Goal: Task Accomplishment & Management: Manage account settings

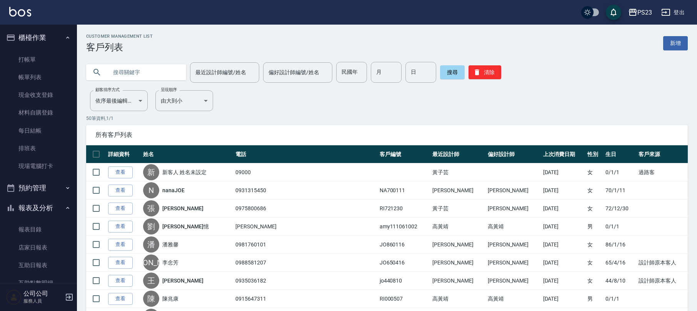
scroll to position [136, 0]
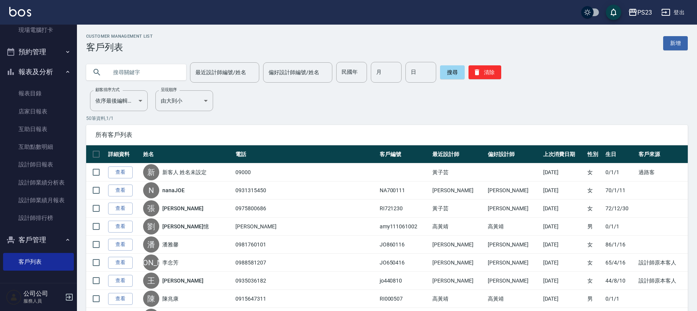
click at [31, 72] on button "報表及分析" at bounding box center [38, 72] width 71 height 20
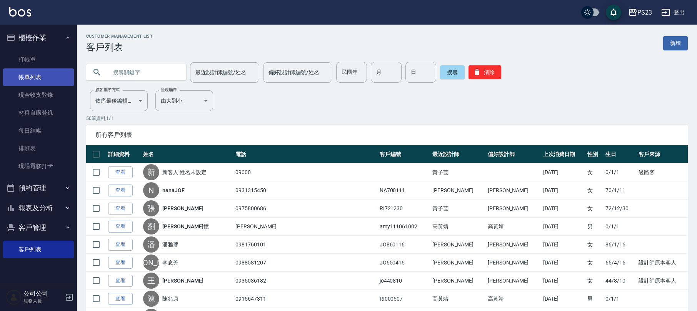
scroll to position [0, 0]
click at [29, 36] on button "櫃檯作業" at bounding box center [38, 38] width 71 height 20
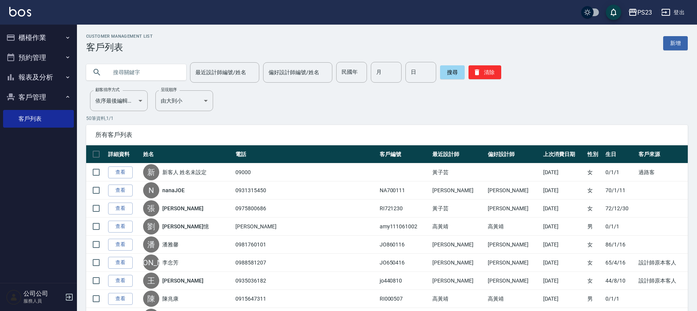
click at [41, 79] on button "報表及分析" at bounding box center [38, 77] width 71 height 20
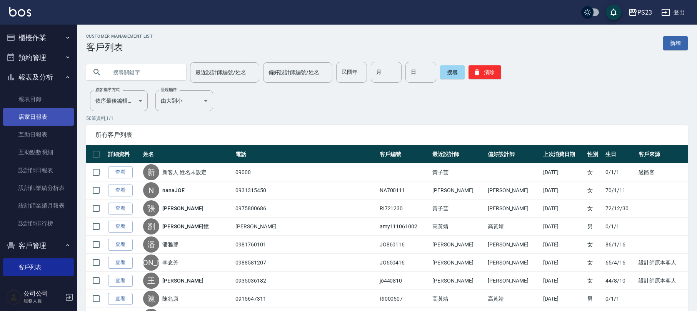
click at [44, 113] on link "店家日報表" at bounding box center [38, 117] width 71 height 18
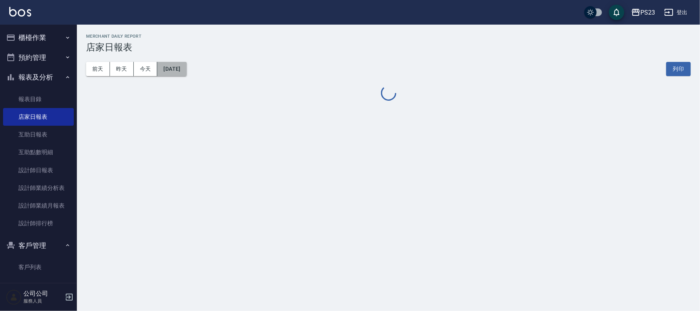
click at [172, 70] on button "[DATE]" at bounding box center [171, 69] width 29 height 14
click at [178, 74] on button "[DATE]" at bounding box center [171, 69] width 29 height 14
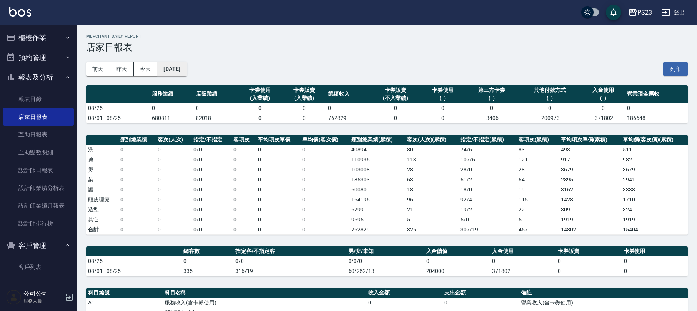
click at [187, 70] on button "[DATE]" at bounding box center [171, 69] width 29 height 14
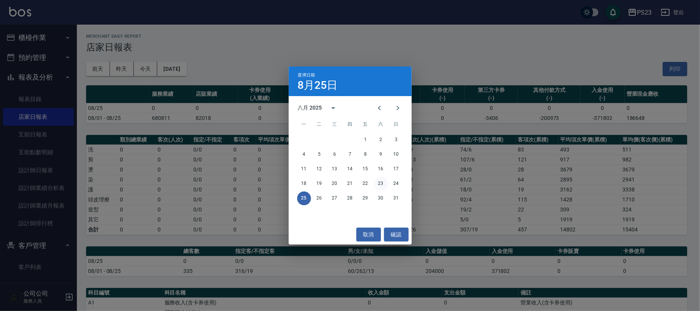
click at [383, 185] on button "23" at bounding box center [381, 184] width 14 height 14
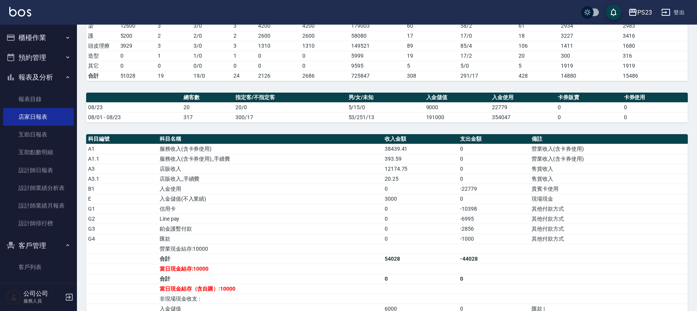
scroll to position [205, 0]
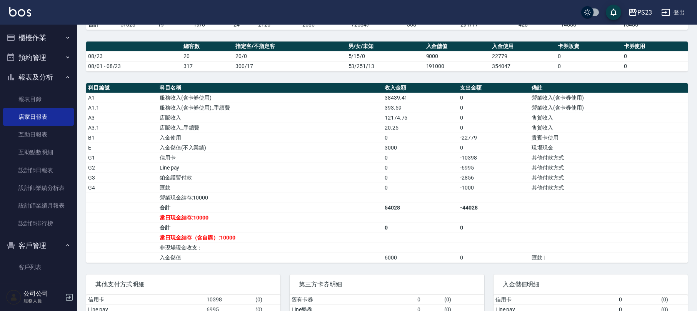
click at [35, 37] on button "櫃檯作業" at bounding box center [38, 38] width 71 height 20
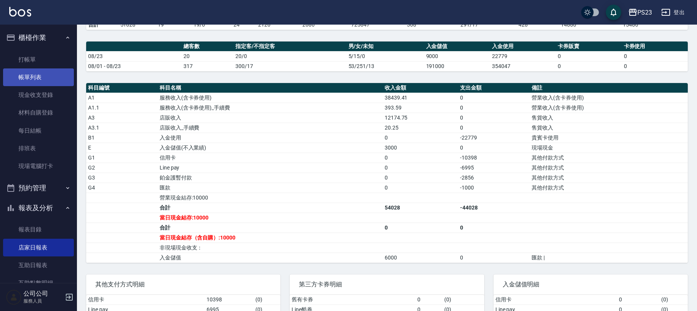
click at [28, 76] on link "帳單列表" at bounding box center [38, 77] width 71 height 18
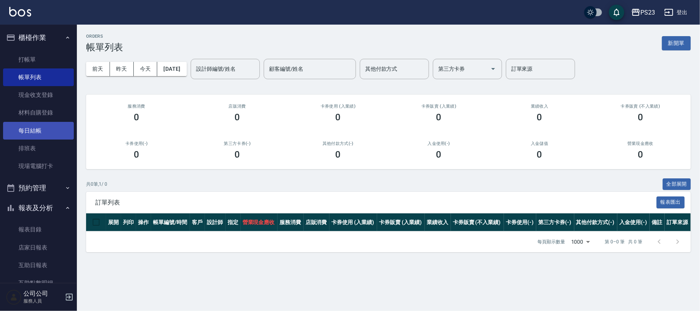
click at [38, 130] on link "每日結帳" at bounding box center [38, 131] width 71 height 18
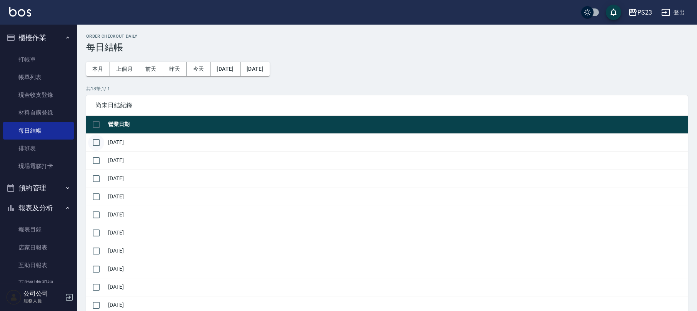
click at [100, 143] on input "checkbox" at bounding box center [96, 143] width 16 height 16
checkbox input "true"
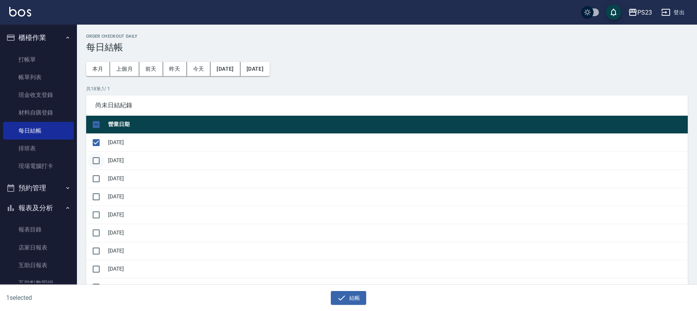
click at [98, 162] on input "checkbox" at bounding box center [96, 161] width 16 height 16
checkbox input "true"
click at [93, 179] on input "checkbox" at bounding box center [96, 179] width 16 height 16
checkbox input "true"
click at [96, 196] on input "checkbox" at bounding box center [96, 197] width 16 height 16
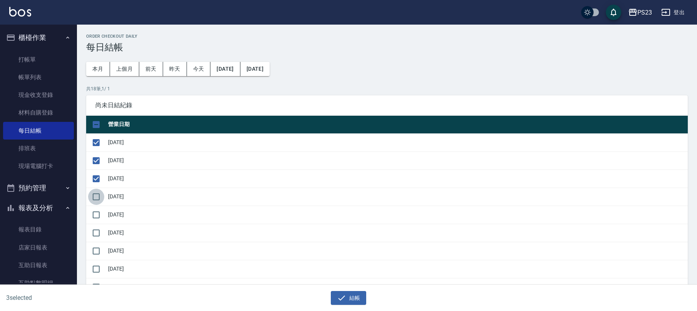
checkbox input "true"
click at [93, 212] on input "checkbox" at bounding box center [96, 215] width 16 height 16
checkbox input "true"
click at [95, 231] on input "checkbox" at bounding box center [96, 233] width 16 height 16
checkbox input "true"
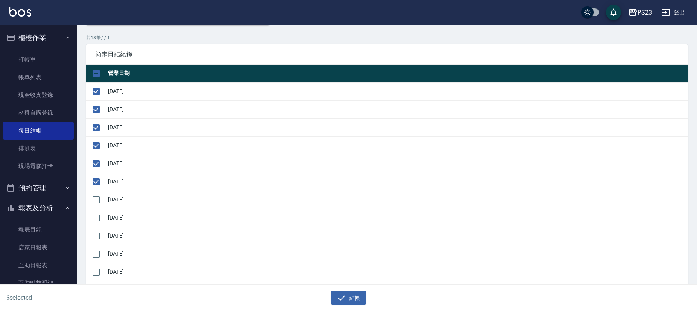
scroll to position [102, 0]
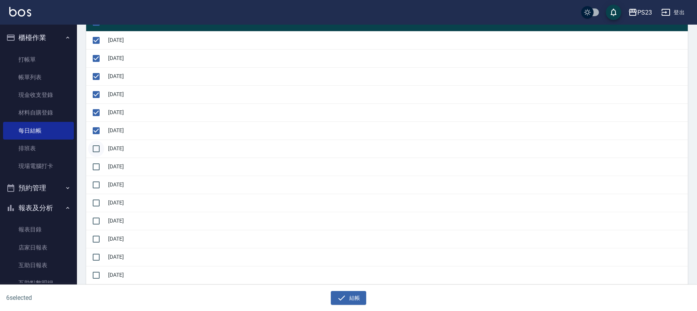
click at [93, 148] on input "checkbox" at bounding box center [96, 149] width 16 height 16
checkbox input "true"
click at [89, 163] on input "checkbox" at bounding box center [96, 167] width 16 height 16
checkbox input "true"
click at [96, 187] on input "checkbox" at bounding box center [96, 185] width 16 height 16
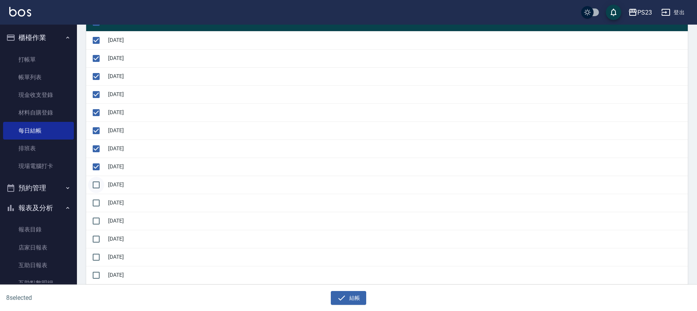
checkbox input "true"
click at [96, 205] on input "checkbox" at bounding box center [96, 203] width 16 height 16
checkbox input "true"
click at [353, 299] on button "結帳" at bounding box center [349, 298] width 36 height 14
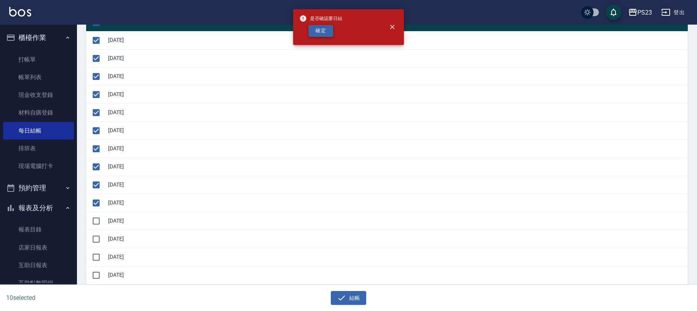
click at [323, 33] on button "確定" at bounding box center [320, 31] width 25 height 12
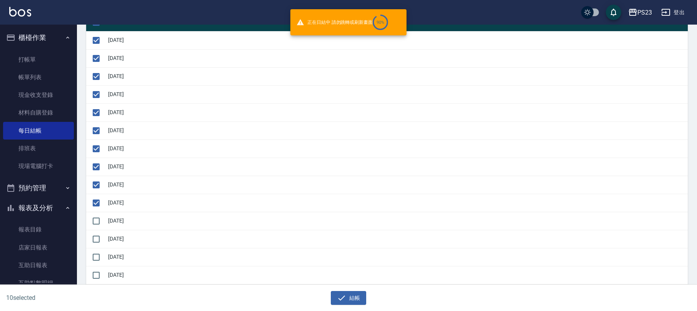
checkbox input "false"
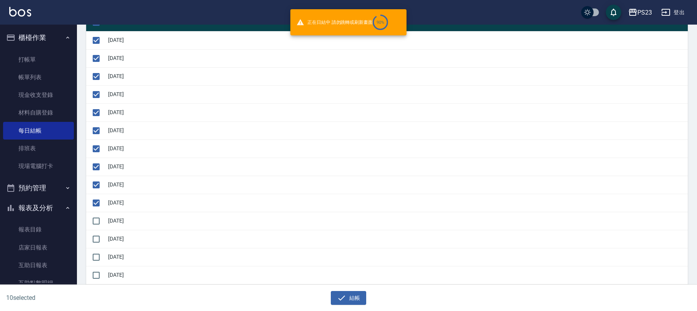
checkbox input "false"
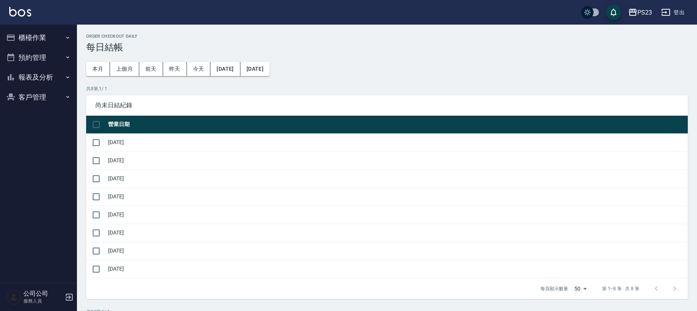
scroll to position [102, 0]
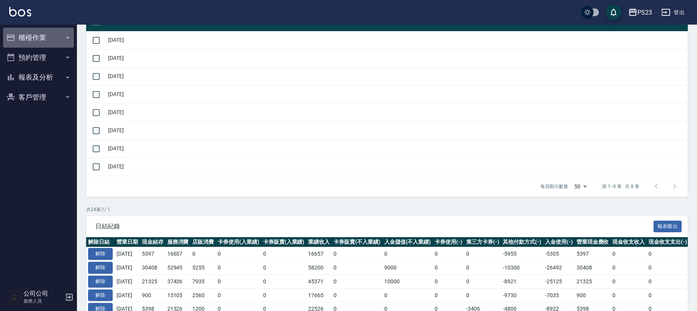
click at [36, 39] on button "櫃檯作業" at bounding box center [38, 38] width 71 height 20
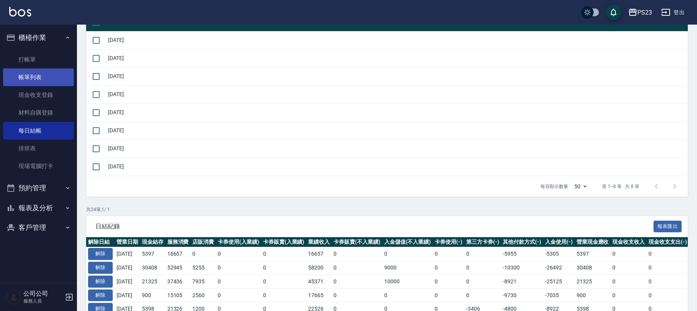
click at [40, 78] on link "帳單列表" at bounding box center [38, 77] width 71 height 18
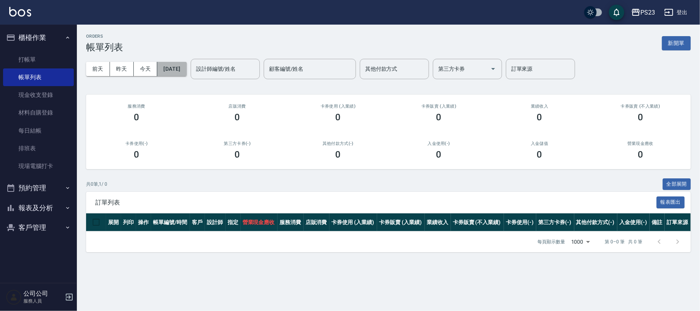
click at [175, 70] on button "[DATE]" at bounding box center [171, 69] width 29 height 14
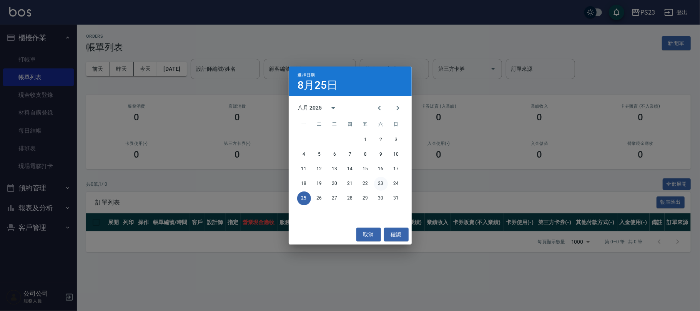
click at [383, 183] on button "23" at bounding box center [381, 184] width 14 height 14
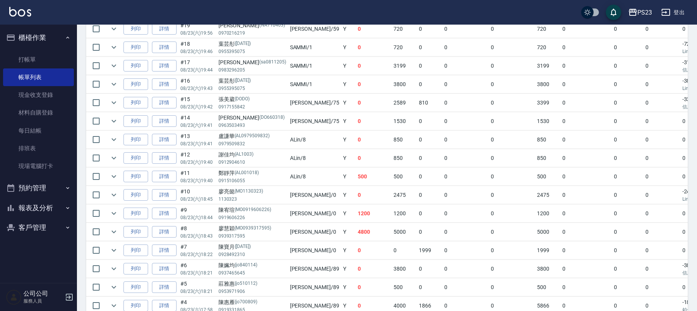
scroll to position [281, 0]
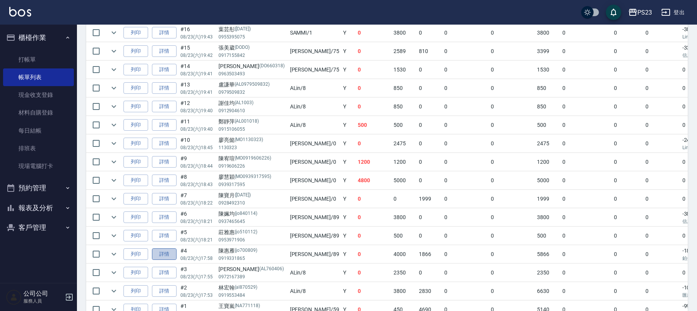
click at [169, 258] on link "詳情" at bounding box center [164, 254] width 25 height 12
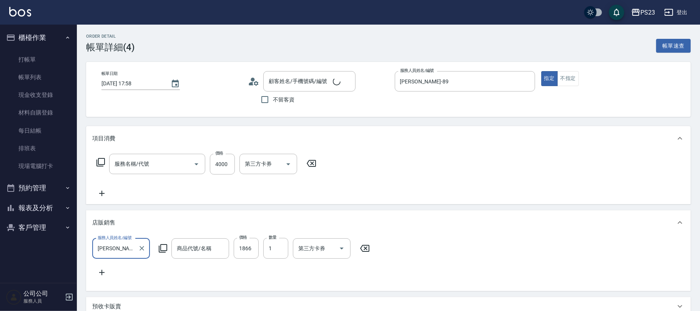
type input "[DATE] 17:58"
type input "[PERSON_NAME]-89"
type input "陳惠雁/0919331865/jo700809"
type input "仙[PERSON_NAME]拉鍍膜離子護(673)"
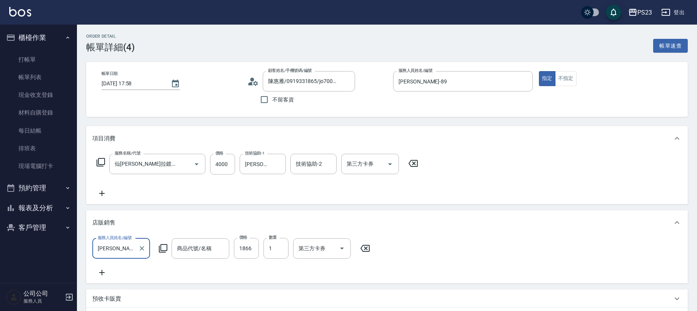
type input "(暫收款)膜鏡結構式護髮(中髮)單次$1866"
click at [99, 162] on icon at bounding box center [100, 162] width 9 height 9
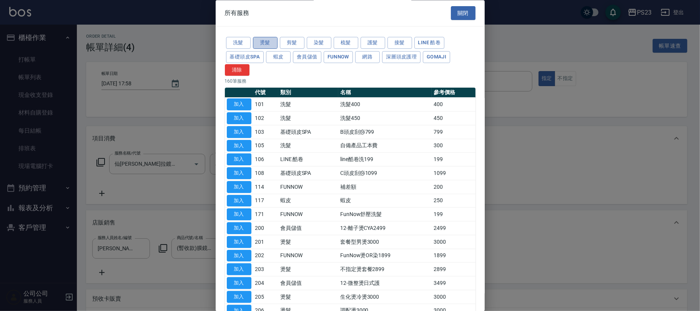
drag, startPoint x: 262, startPoint y: 41, endPoint x: 256, endPoint y: 45, distance: 7.5
click at [261, 41] on button "燙髮" at bounding box center [265, 43] width 25 height 12
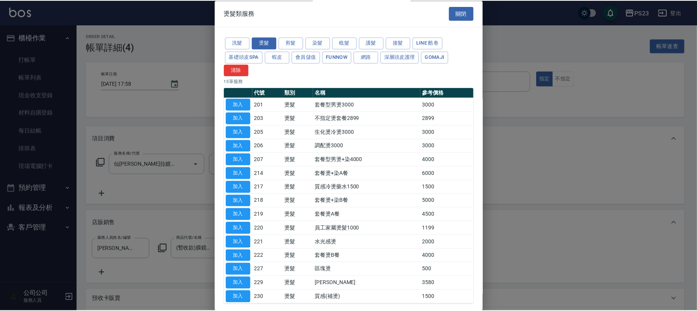
scroll to position [38, 0]
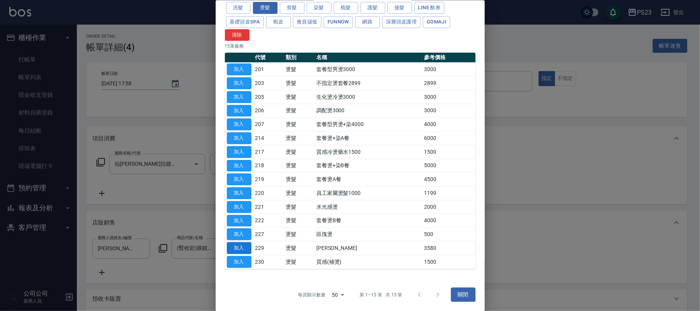
click at [243, 245] on button "加入" at bounding box center [239, 248] width 25 height 12
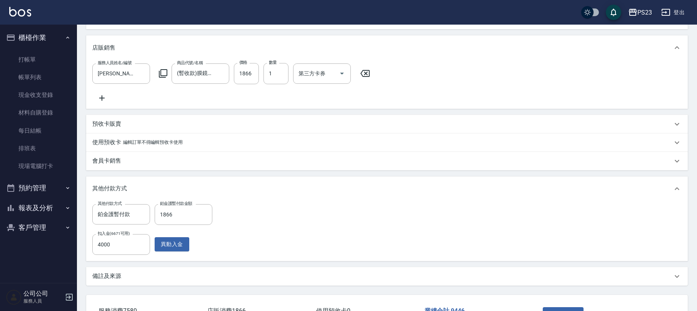
scroll to position [268, 0]
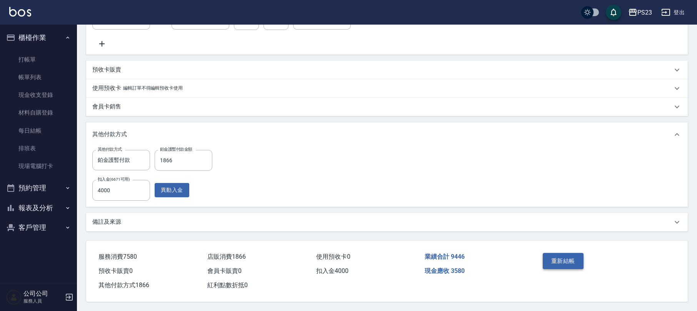
click at [566, 257] on button "重新結帳" at bounding box center [563, 261] width 41 height 16
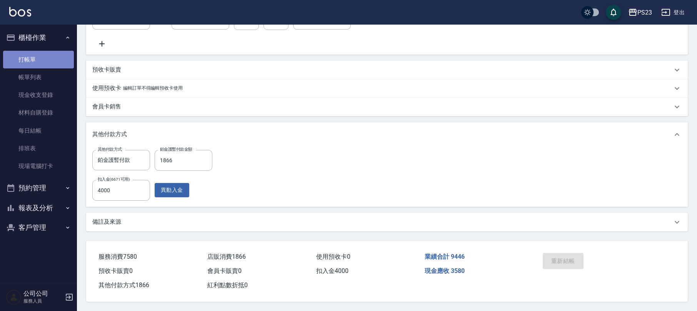
click at [43, 53] on link "打帳單" at bounding box center [38, 60] width 71 height 18
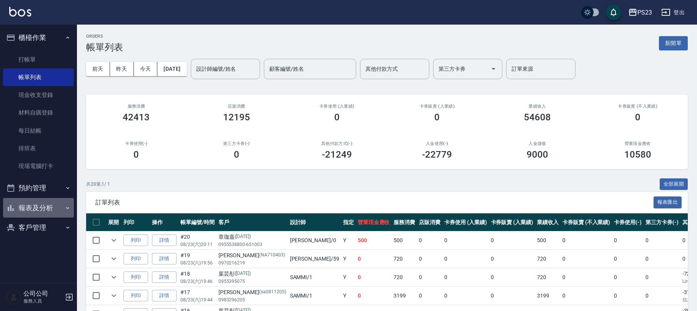
click at [43, 208] on button "報表及分析" at bounding box center [38, 208] width 71 height 20
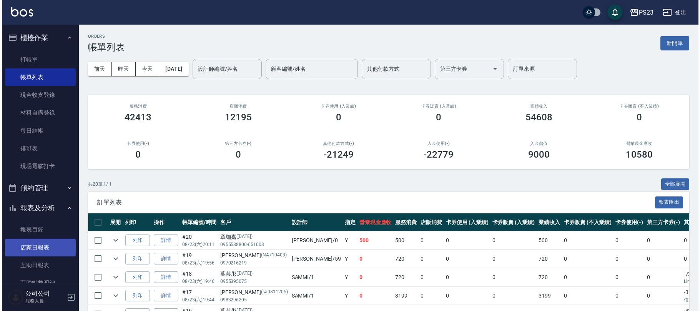
scroll to position [112, 0]
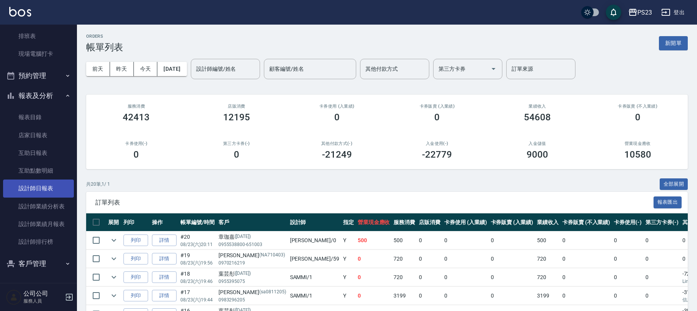
click at [53, 188] on link "設計師日報表" at bounding box center [38, 189] width 71 height 18
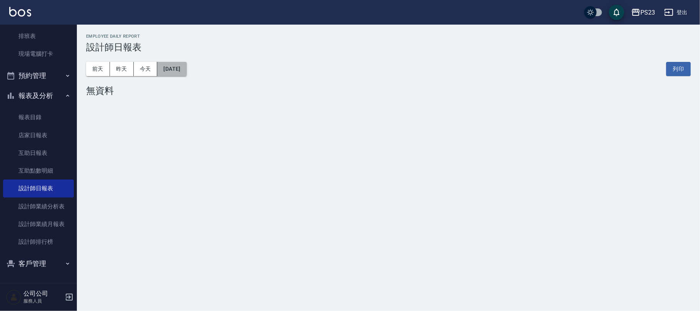
click at [177, 73] on button "2025/08/25" at bounding box center [171, 69] width 29 height 14
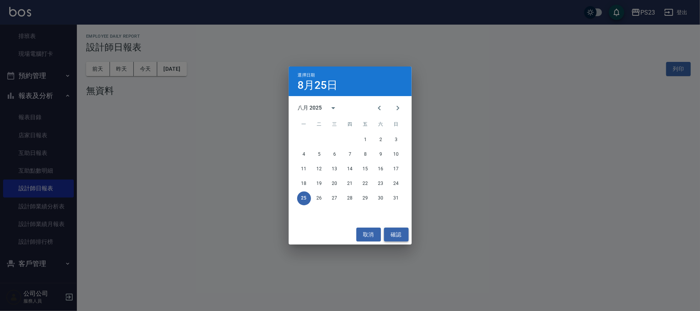
click at [393, 237] on button "確認" at bounding box center [396, 235] width 25 height 14
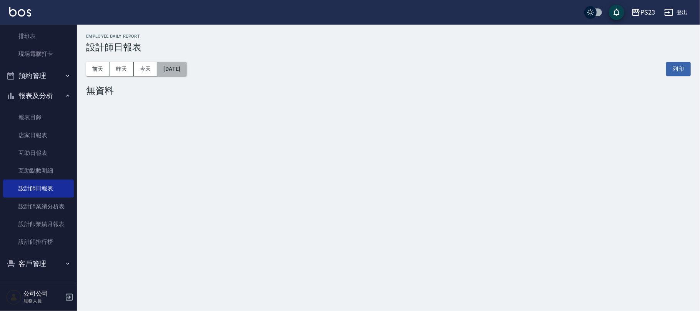
click at [182, 70] on button "2025/08/25" at bounding box center [171, 69] width 29 height 14
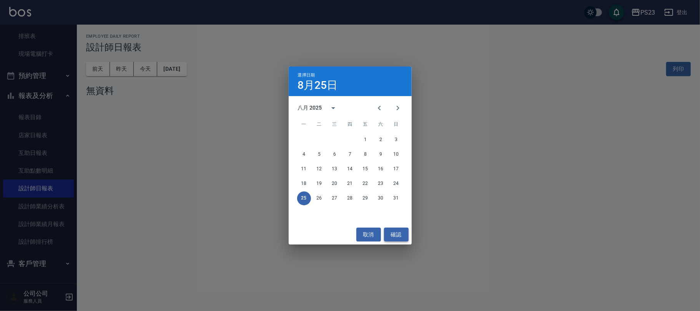
click at [396, 235] on button "確認" at bounding box center [396, 235] width 25 height 14
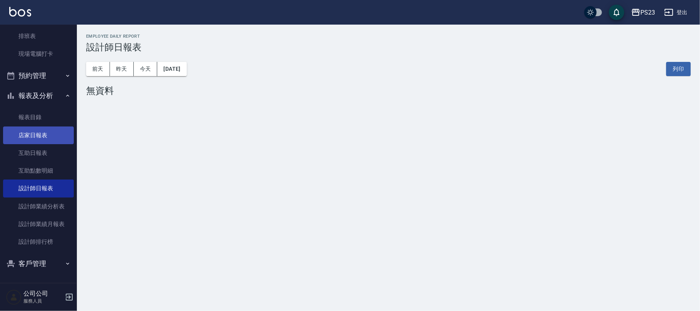
click at [33, 137] on link "店家日報表" at bounding box center [38, 136] width 71 height 18
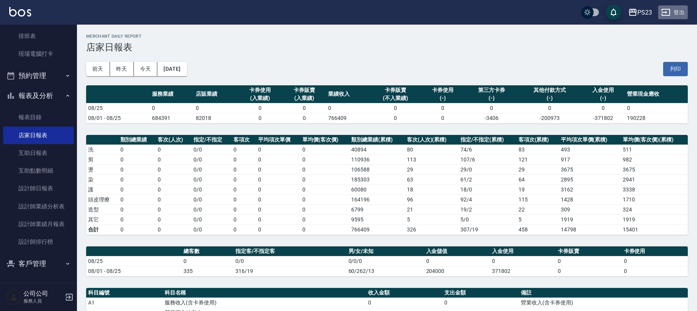
click at [673, 9] on button "登出" at bounding box center [673, 12] width 30 height 14
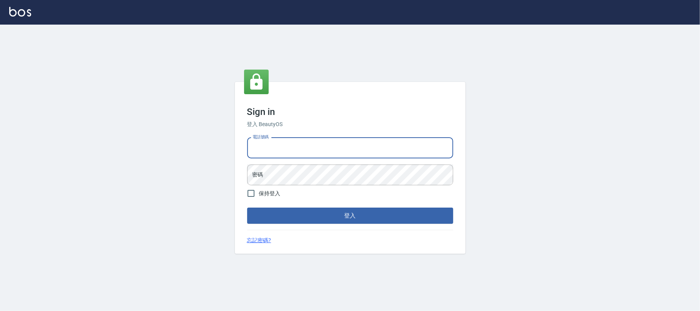
click at [286, 145] on input "電話號碼" at bounding box center [350, 148] width 206 height 21
type input "0931315450"
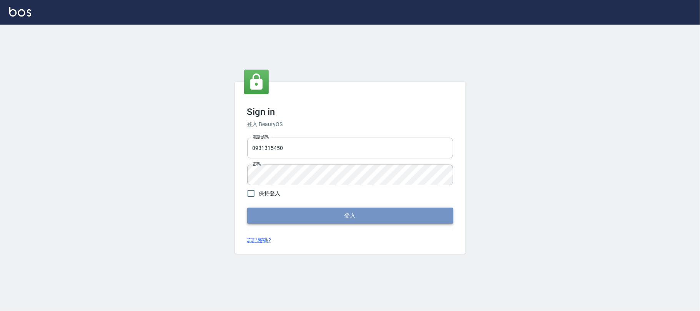
click at [350, 214] on button "登入" at bounding box center [350, 216] width 206 height 16
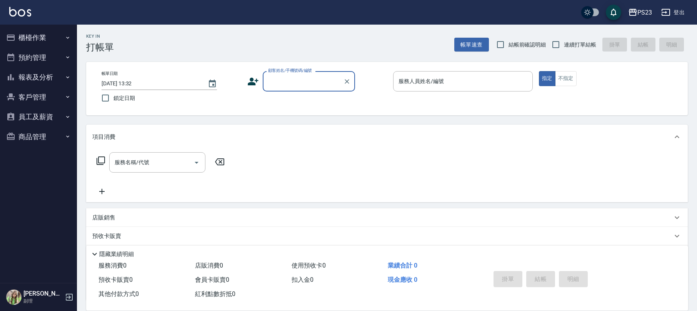
click at [39, 39] on button "櫃檯作業" at bounding box center [38, 38] width 71 height 20
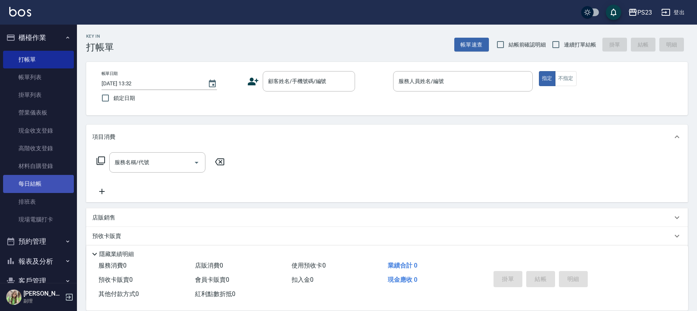
click at [48, 185] on link "每日結帳" at bounding box center [38, 184] width 71 height 18
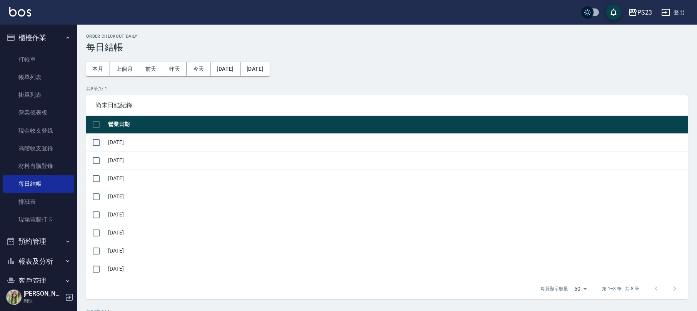
click at [96, 141] on input "checkbox" at bounding box center [96, 143] width 16 height 16
checkbox input "true"
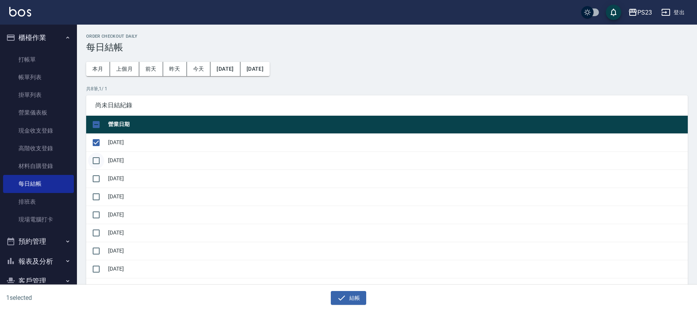
click at [94, 163] on input "checkbox" at bounding box center [96, 161] width 16 height 16
checkbox input "true"
click at [93, 180] on input "checkbox" at bounding box center [96, 179] width 16 height 16
checkbox input "true"
click at [96, 198] on input "checkbox" at bounding box center [96, 197] width 16 height 16
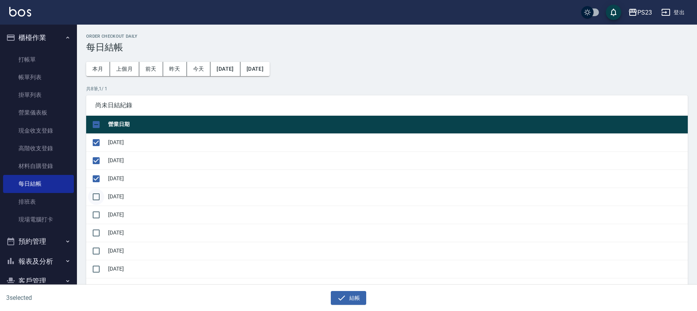
checkbox input "true"
click at [92, 214] on input "checkbox" at bounding box center [96, 215] width 16 height 16
checkbox input "true"
click at [96, 236] on input "checkbox" at bounding box center [96, 233] width 16 height 16
checkbox input "true"
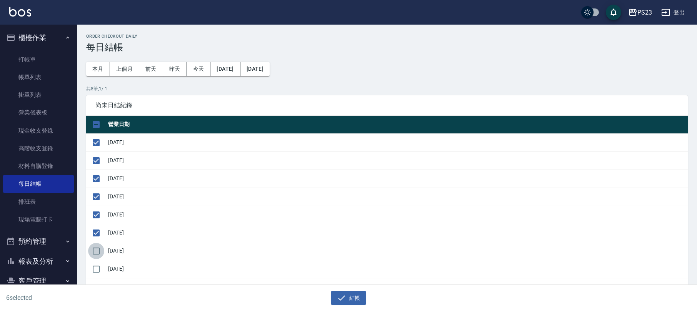
drag, startPoint x: 94, startPoint y: 248, endPoint x: 97, endPoint y: 244, distance: 4.9
click at [94, 247] on input "checkbox" at bounding box center [96, 251] width 16 height 16
click at [95, 253] on input "checkbox" at bounding box center [96, 251] width 16 height 16
checkbox input "false"
click at [348, 301] on button "結帳" at bounding box center [349, 298] width 36 height 14
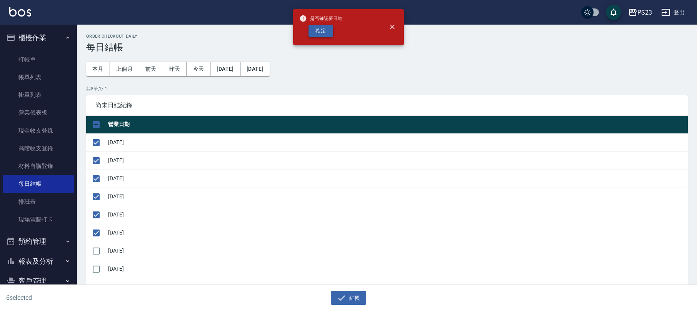
click at [319, 31] on button "確定" at bounding box center [320, 31] width 25 height 12
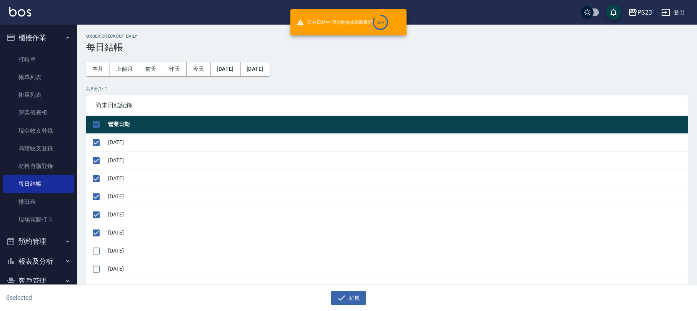
checkbox input "false"
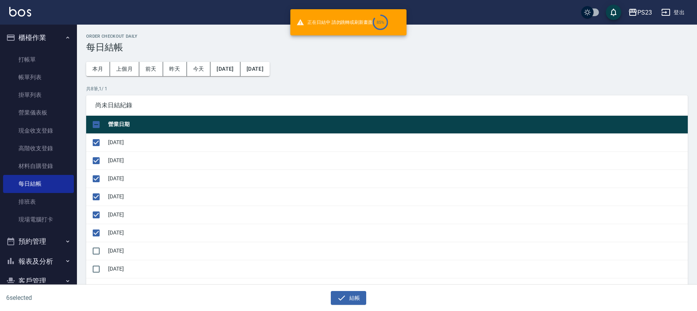
checkbox input "false"
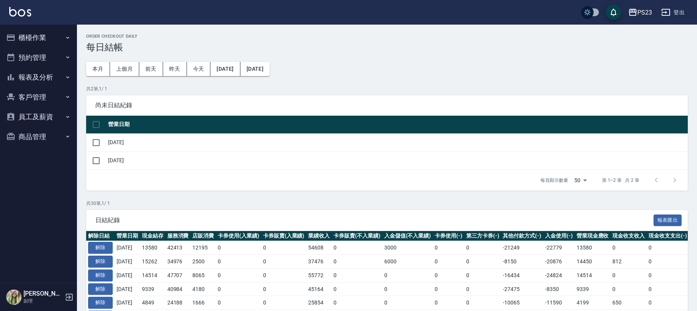
click at [40, 73] on button "報表及分析" at bounding box center [38, 77] width 71 height 20
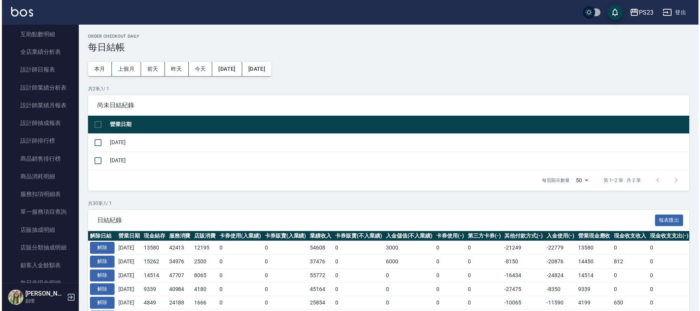
scroll to position [256, 0]
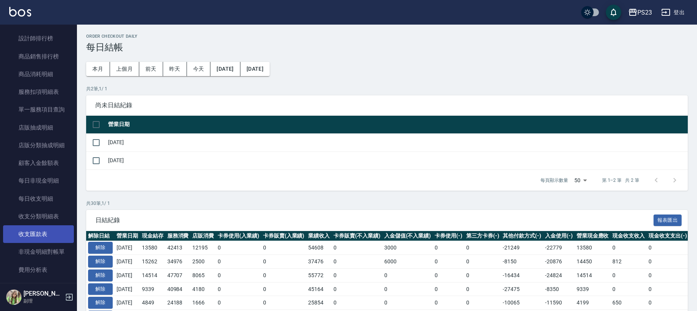
click at [45, 232] on link "收支匯款表" at bounding box center [38, 234] width 71 height 18
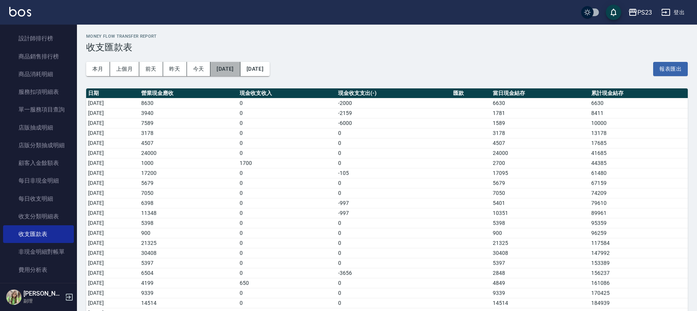
click at [240, 69] on button "[DATE]" at bounding box center [225, 69] width 30 height 14
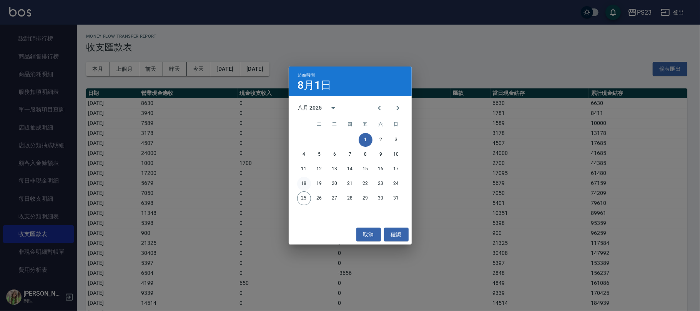
click at [308, 183] on button "18" at bounding box center [304, 184] width 14 height 14
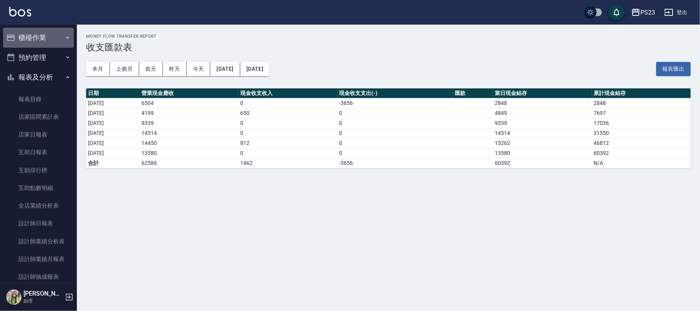
click at [39, 40] on button "櫃檯作業" at bounding box center [38, 38] width 71 height 20
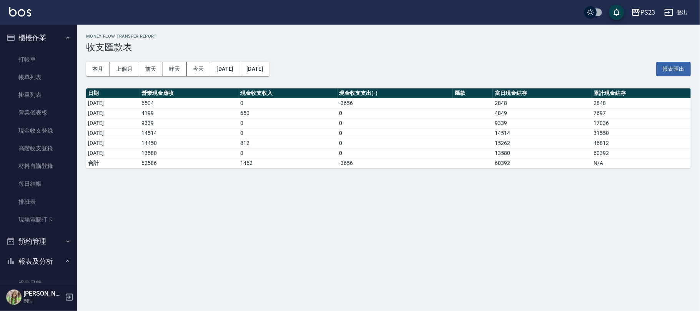
click at [52, 36] on button "櫃檯作業" at bounding box center [38, 38] width 71 height 20
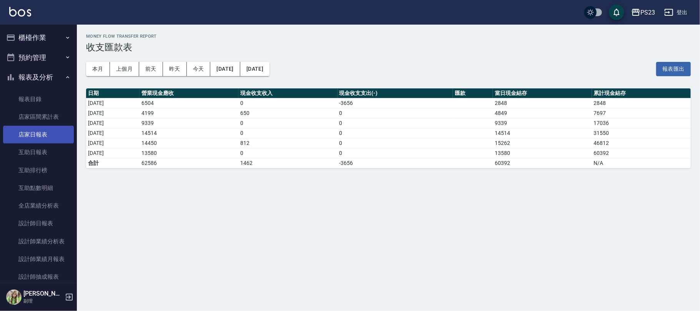
click at [57, 134] on link "店家日報表" at bounding box center [38, 135] width 71 height 18
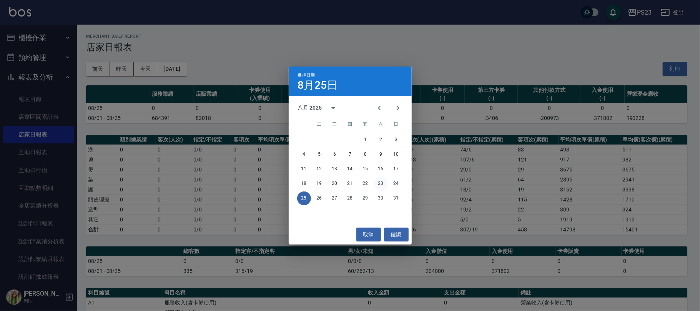
click at [381, 184] on button "23" at bounding box center [381, 184] width 14 height 14
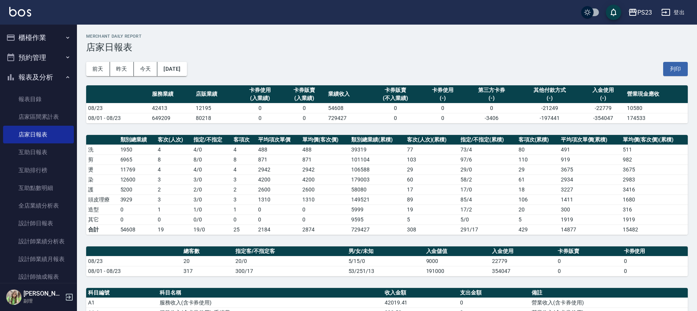
click at [45, 41] on button "櫃檯作業" at bounding box center [38, 38] width 71 height 20
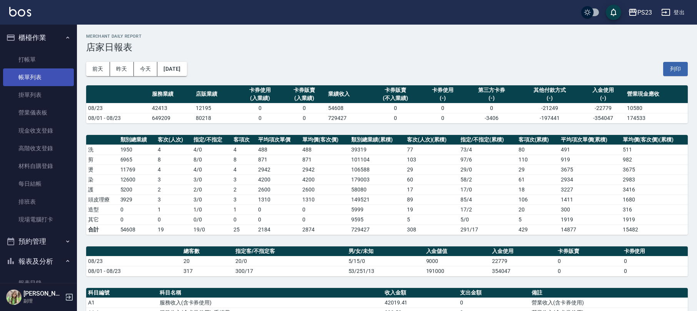
click at [34, 79] on link "帳單列表" at bounding box center [38, 77] width 71 height 18
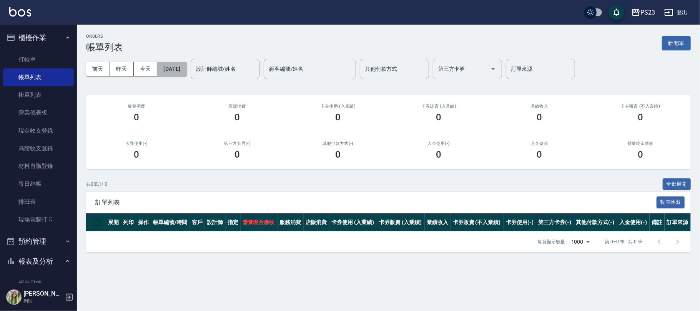
click at [179, 71] on button "[DATE]" at bounding box center [171, 69] width 29 height 14
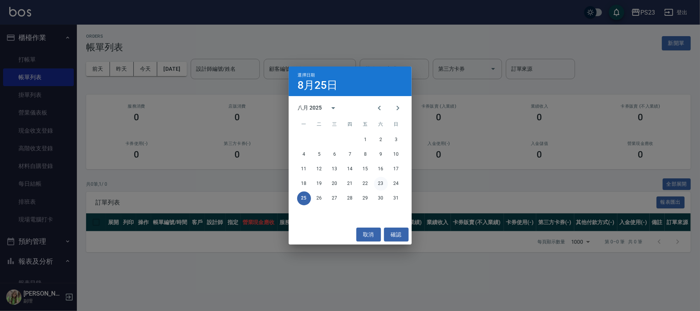
click at [381, 185] on button "23" at bounding box center [381, 184] width 14 height 14
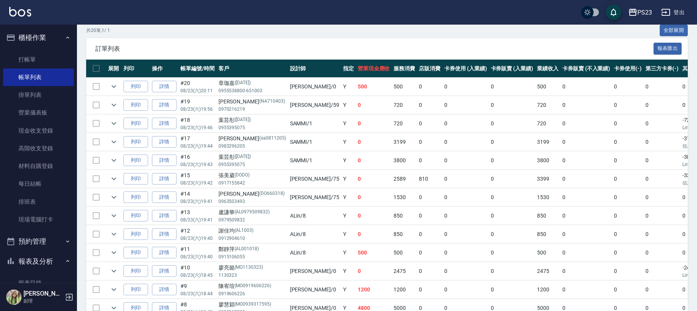
scroll to position [256, 0]
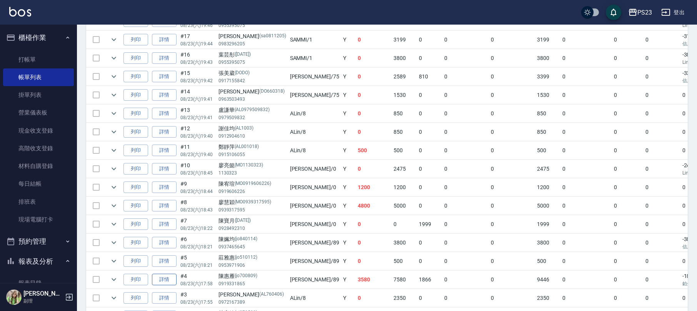
click at [162, 282] on link "詳情" at bounding box center [164, 280] width 25 height 12
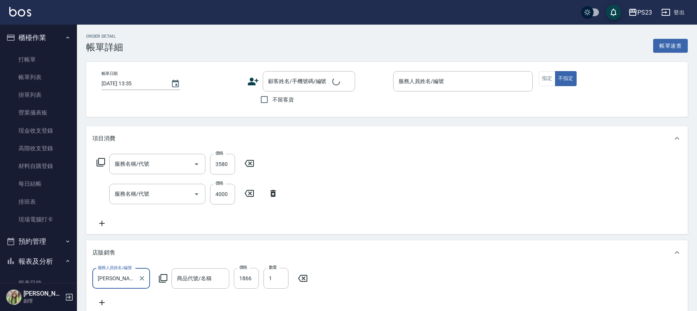
type input "2025/08/23 17:58"
type input "JOE-89"
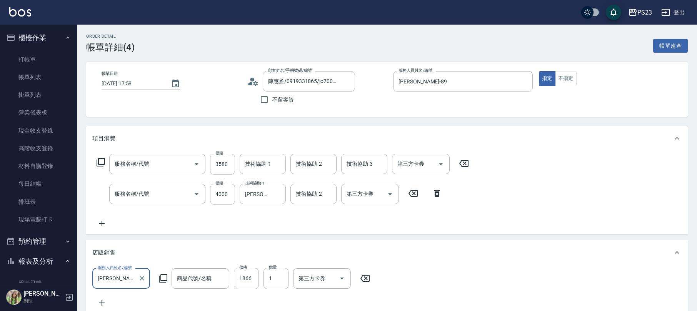
type input "陳惠雁/0919331865/jo700809"
type input "娜普菈燙(229)"
type input "仙杜瑞拉鍍膜離子護(673)"
type input "(暫收款)膜鏡結構式護髮(中髮)單次$1866"
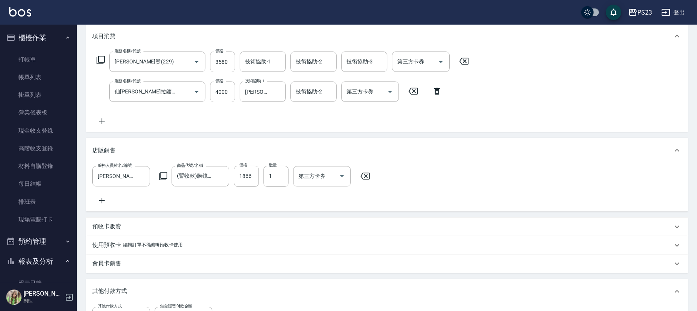
click at [437, 89] on icon at bounding box center [436, 91] width 5 height 7
type input "0"
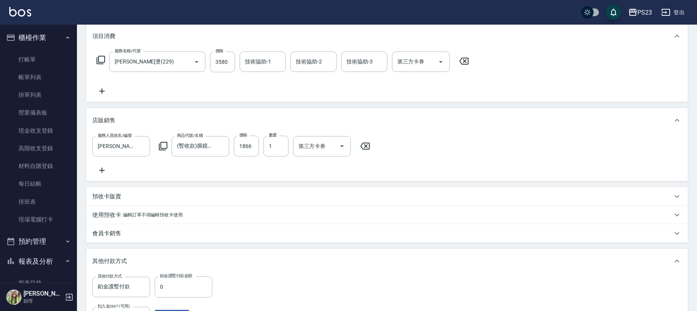
scroll to position [238, 0]
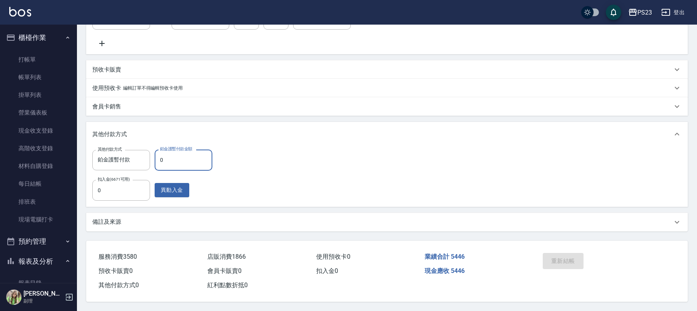
click at [187, 160] on input "0" at bounding box center [184, 160] width 58 height 21
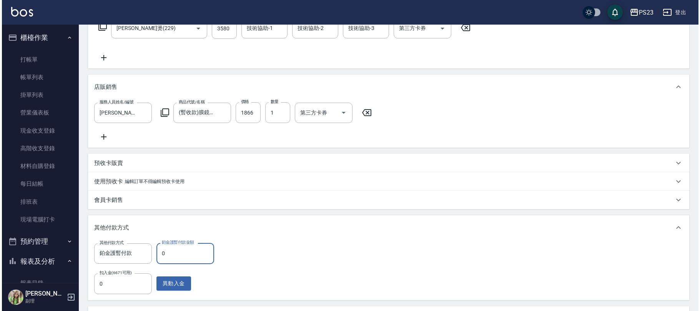
scroll to position [0, 0]
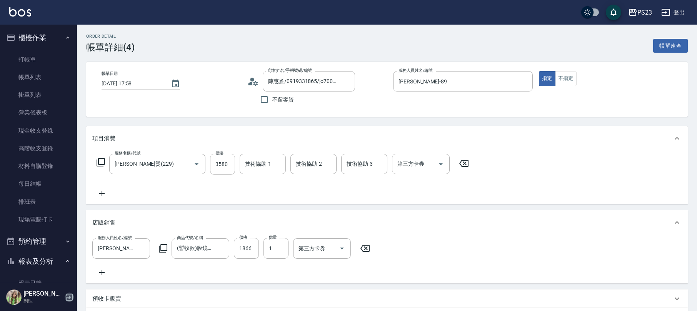
click at [71, 298] on icon "button" at bounding box center [69, 297] width 9 height 9
